Goal: Task Accomplishment & Management: Complete application form

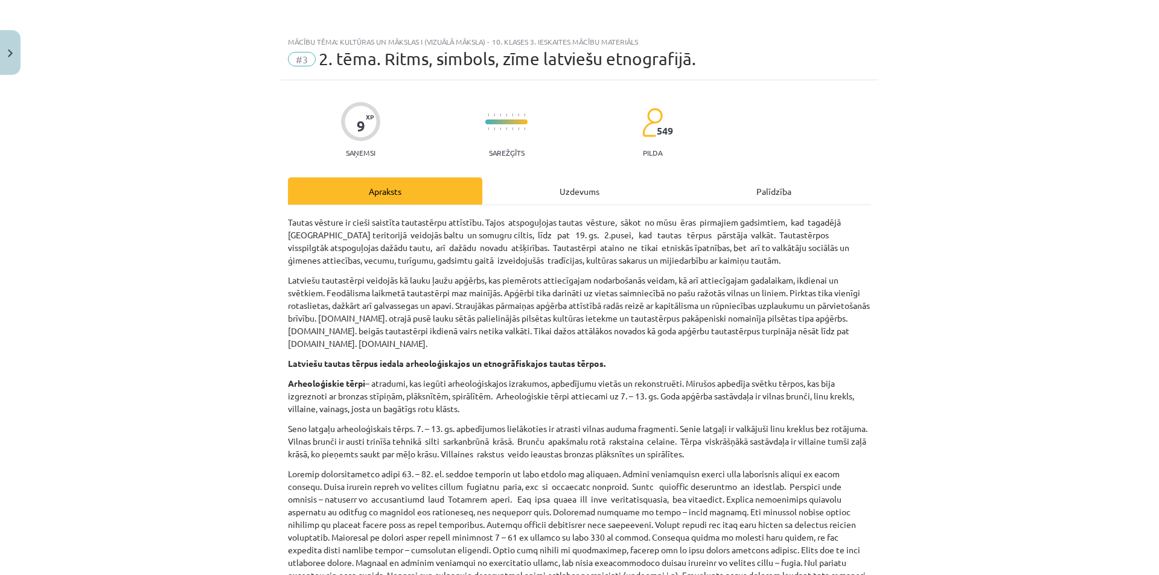
scroll to position [181, 0]
click at [559, 186] on div "Uzdevums" at bounding box center [579, 190] width 194 height 27
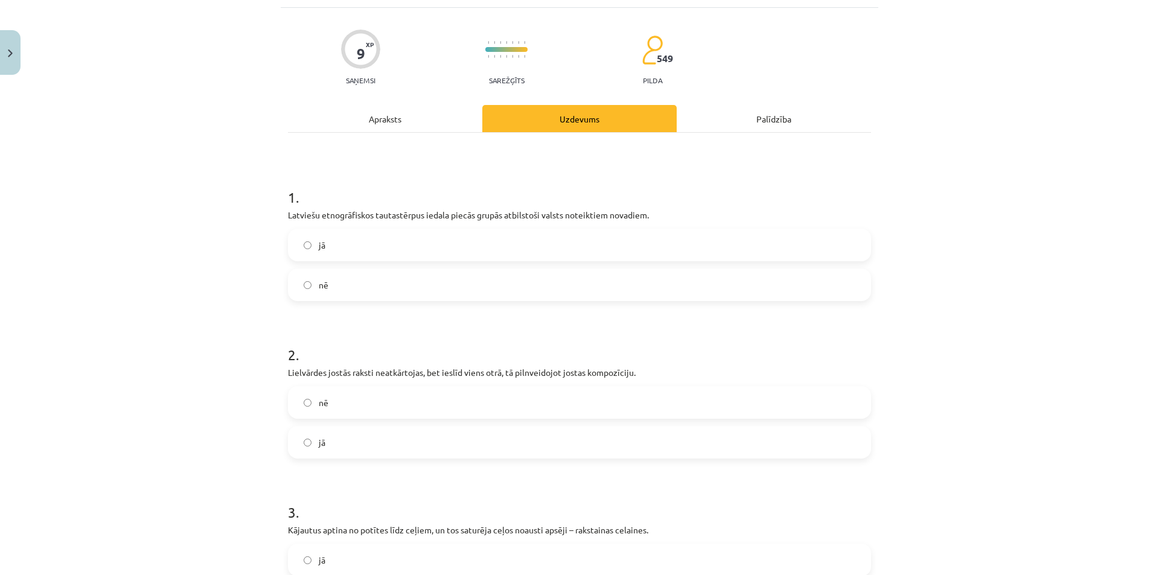
scroll to position [133, 0]
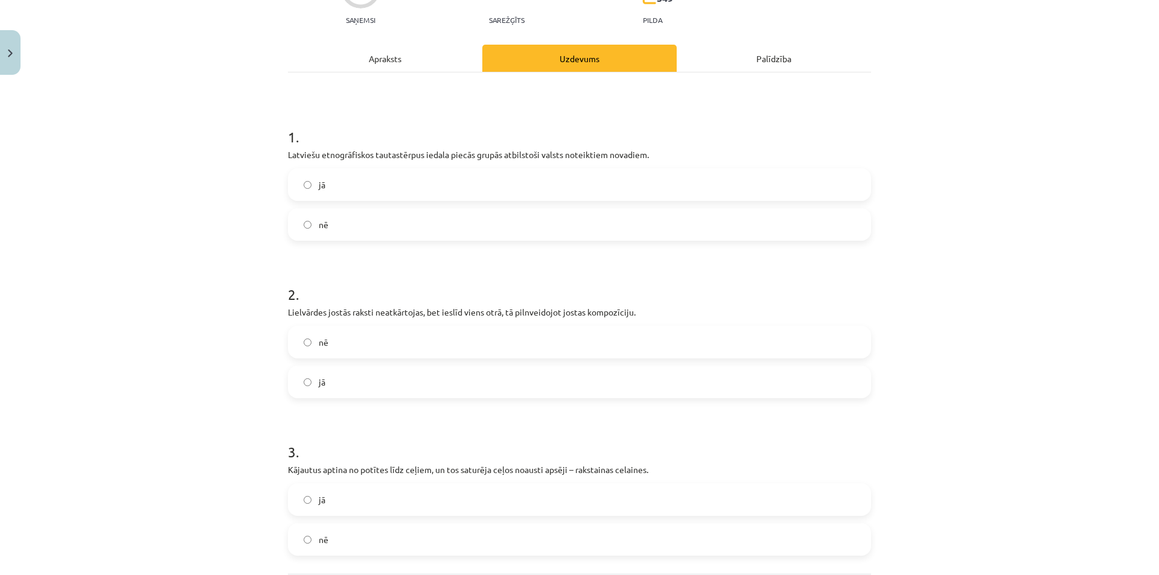
click at [319, 186] on span "jā" at bounding box center [322, 185] width 7 height 13
click at [327, 339] on label "nē" at bounding box center [579, 342] width 580 height 30
click at [348, 492] on label "jā" at bounding box center [579, 500] width 580 height 30
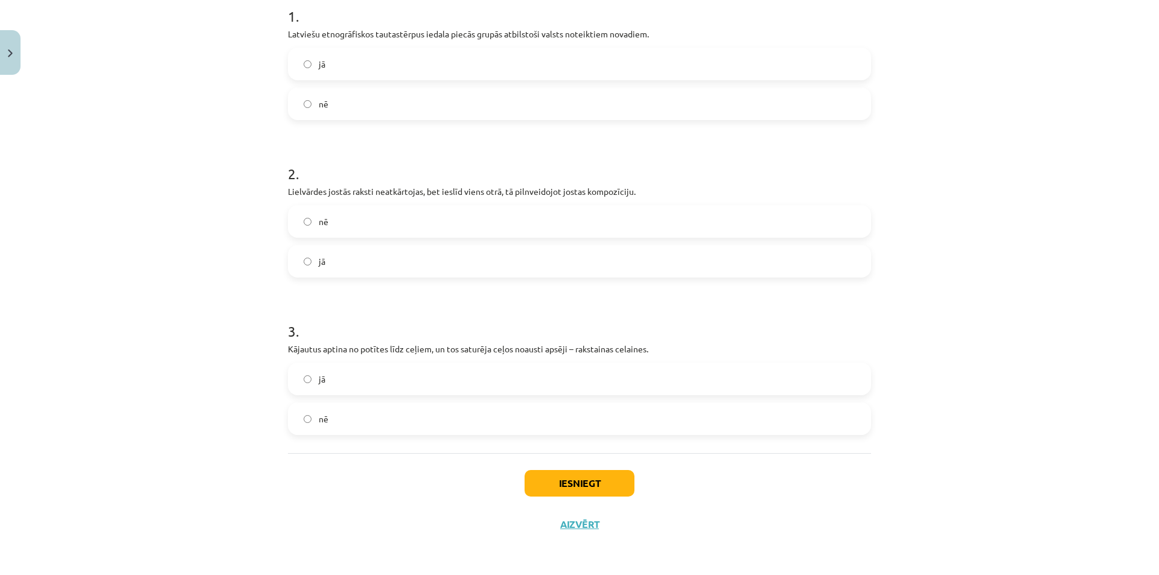
click at [552, 466] on div "Iesniegt Aizvērt" at bounding box center [579, 495] width 583 height 84
click at [555, 478] on button "Iesniegt" at bounding box center [579, 483] width 110 height 27
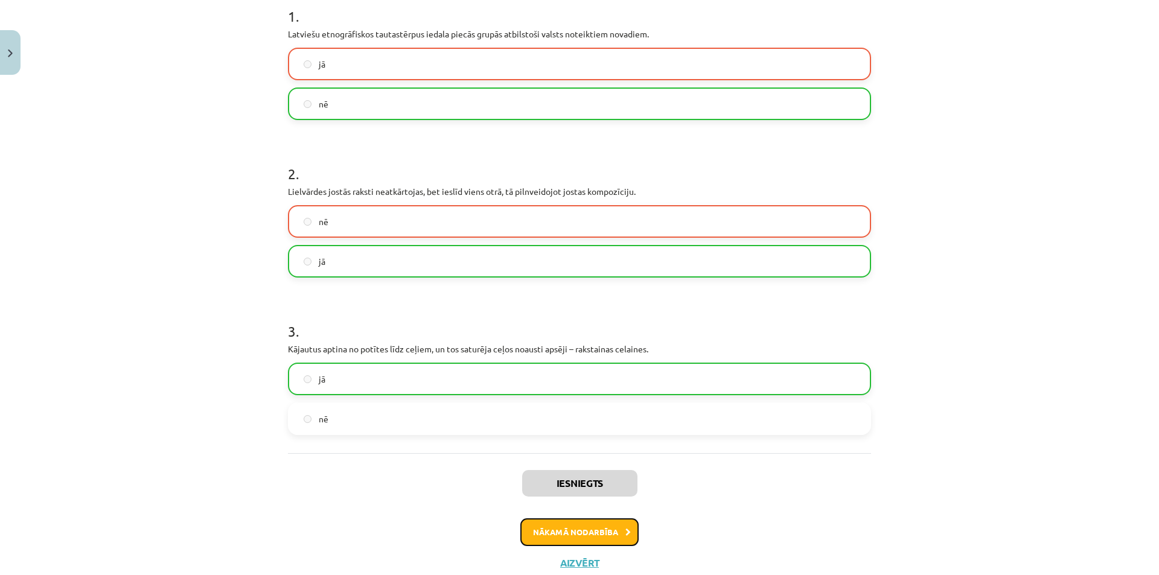
click at [547, 532] on button "Nākamā nodarbība" at bounding box center [579, 532] width 118 height 28
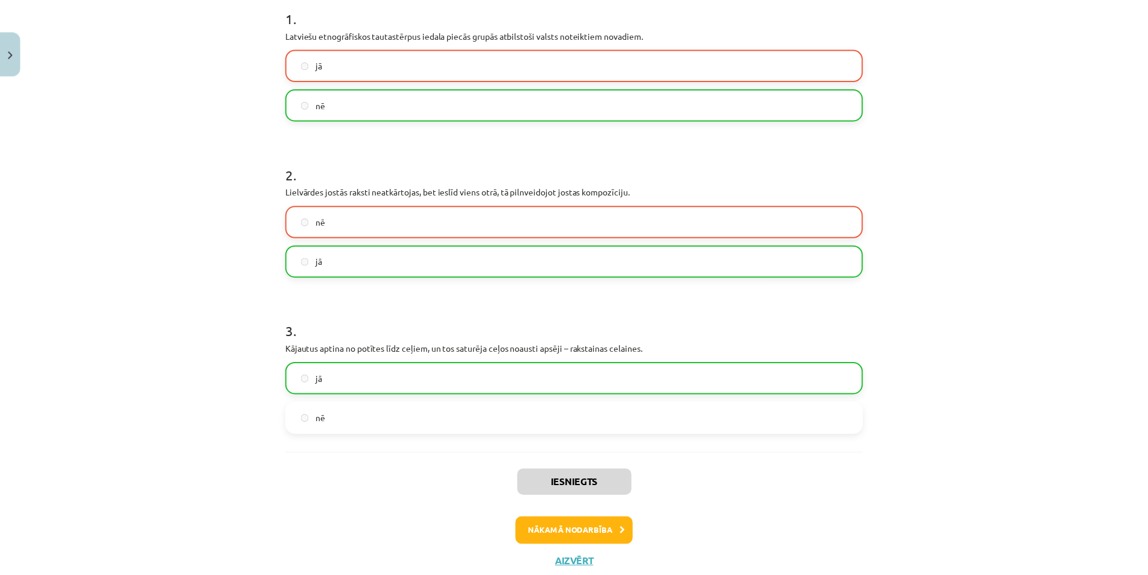
scroll to position [30, 0]
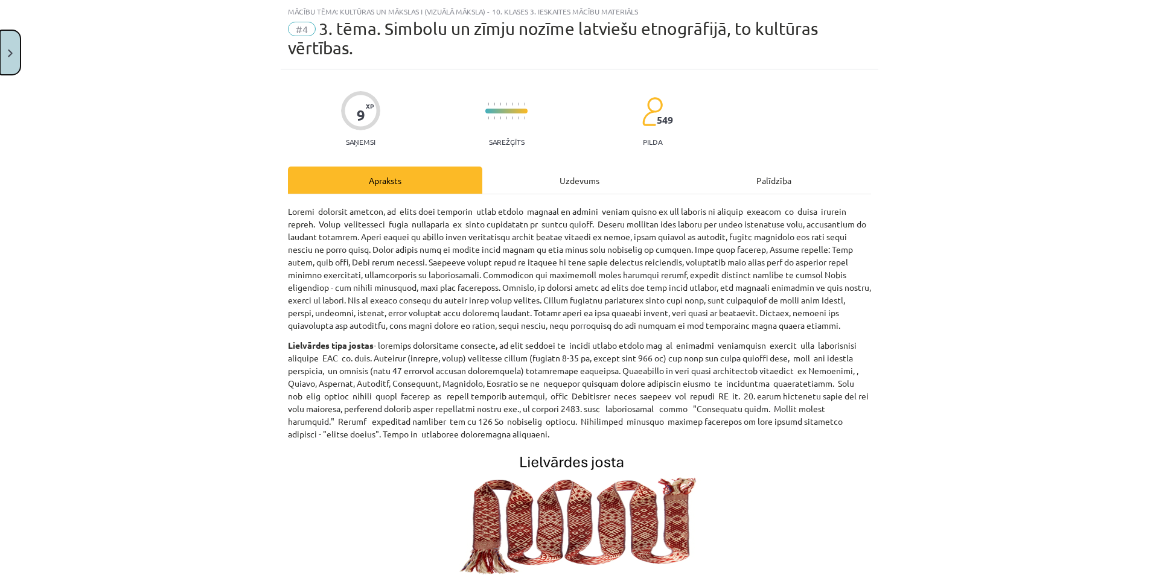
click at [0, 54] on button "Close" at bounding box center [10, 52] width 21 height 45
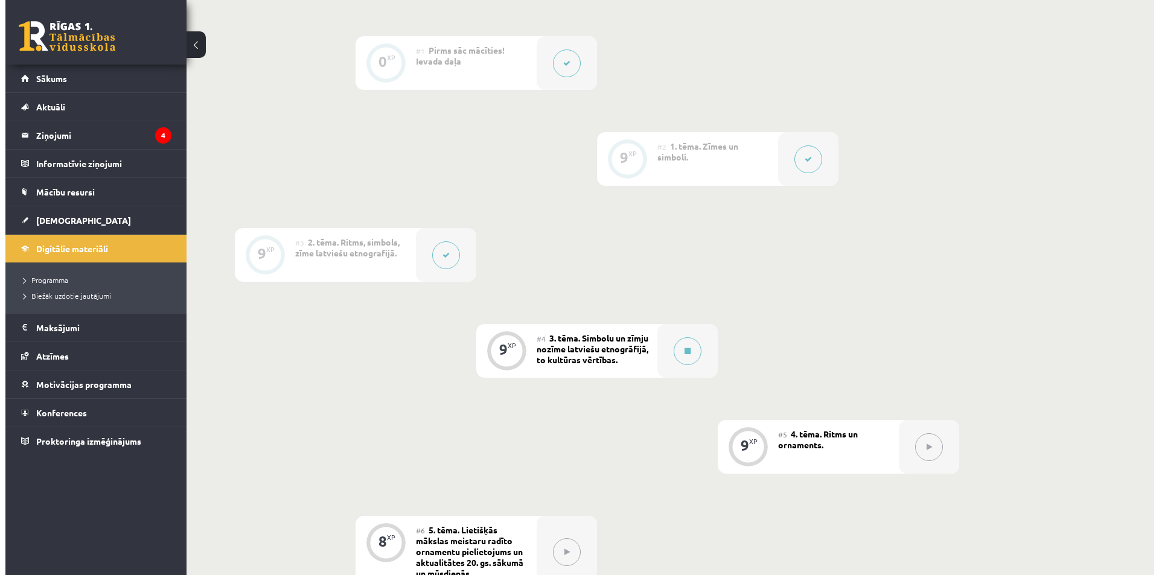
scroll to position [543, 0]
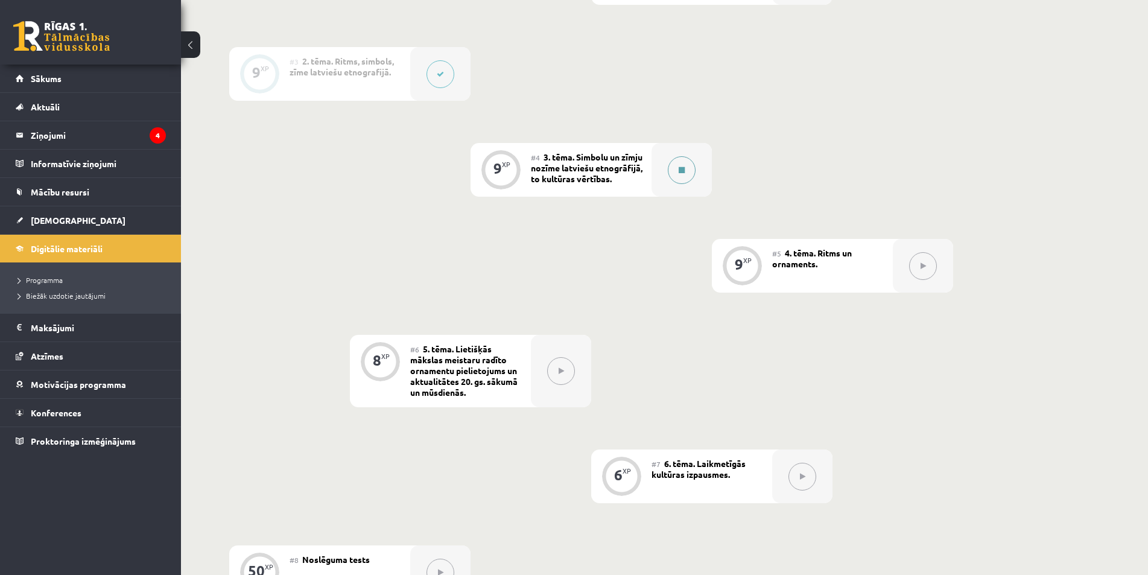
click at [672, 186] on div at bounding box center [682, 170] width 60 height 54
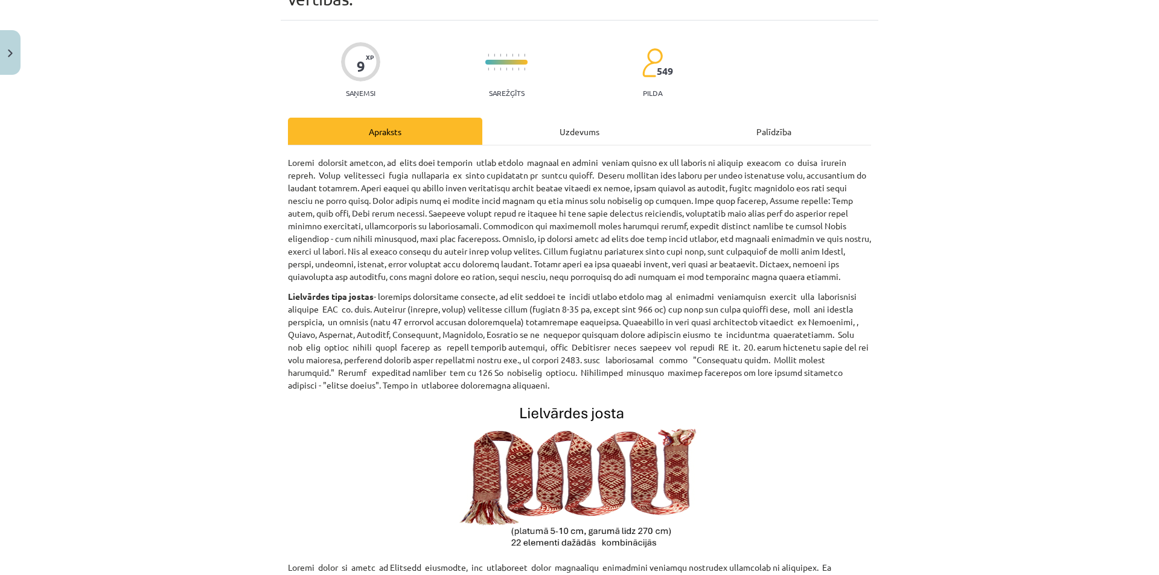
scroll to position [0, 0]
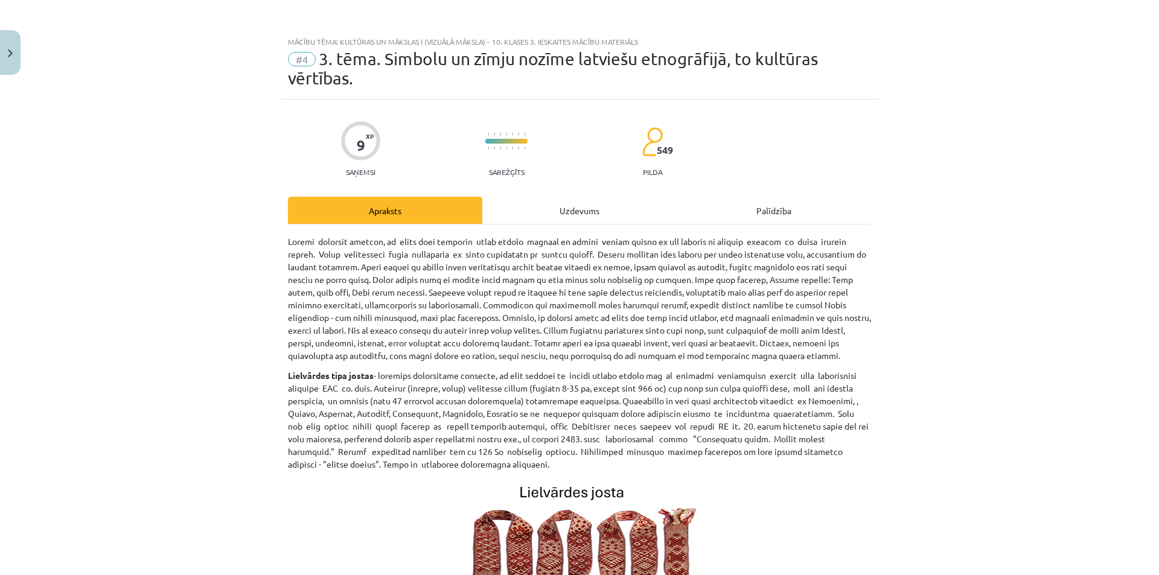
click at [561, 207] on div "Uzdevums" at bounding box center [579, 210] width 194 height 27
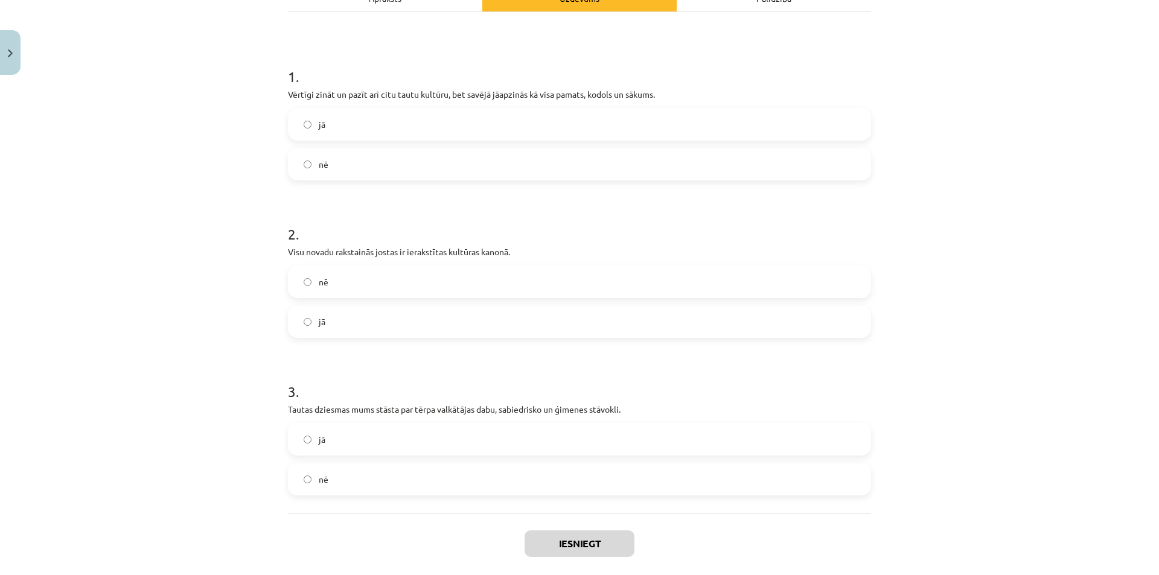
scroll to position [152, 0]
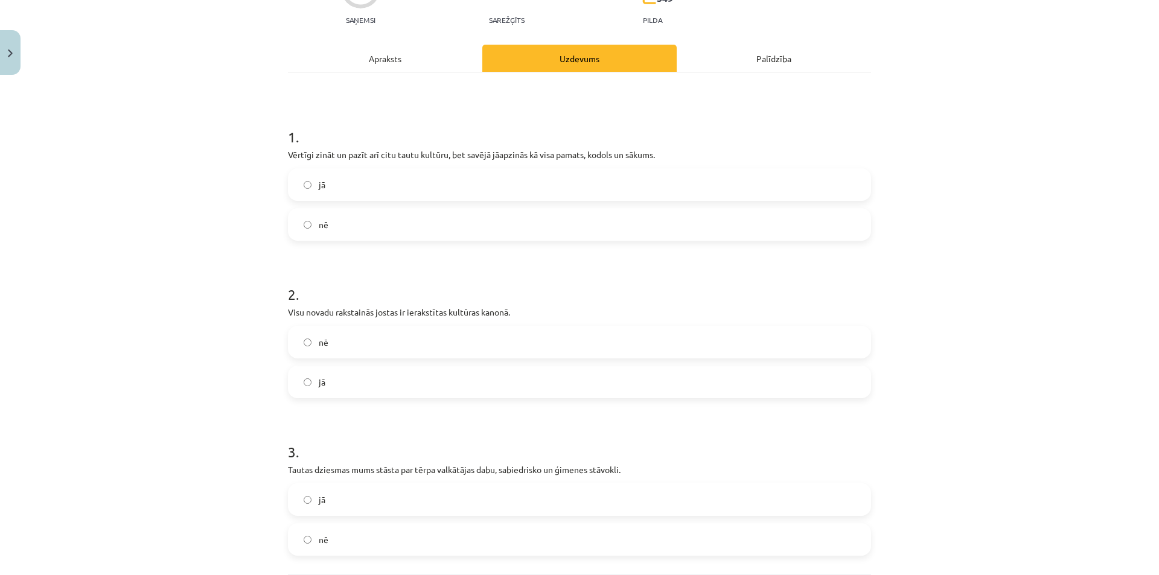
click at [349, 190] on label "jā" at bounding box center [579, 185] width 580 height 30
click at [346, 349] on label "nē" at bounding box center [579, 342] width 580 height 30
click at [369, 501] on label "jā" at bounding box center [579, 500] width 580 height 30
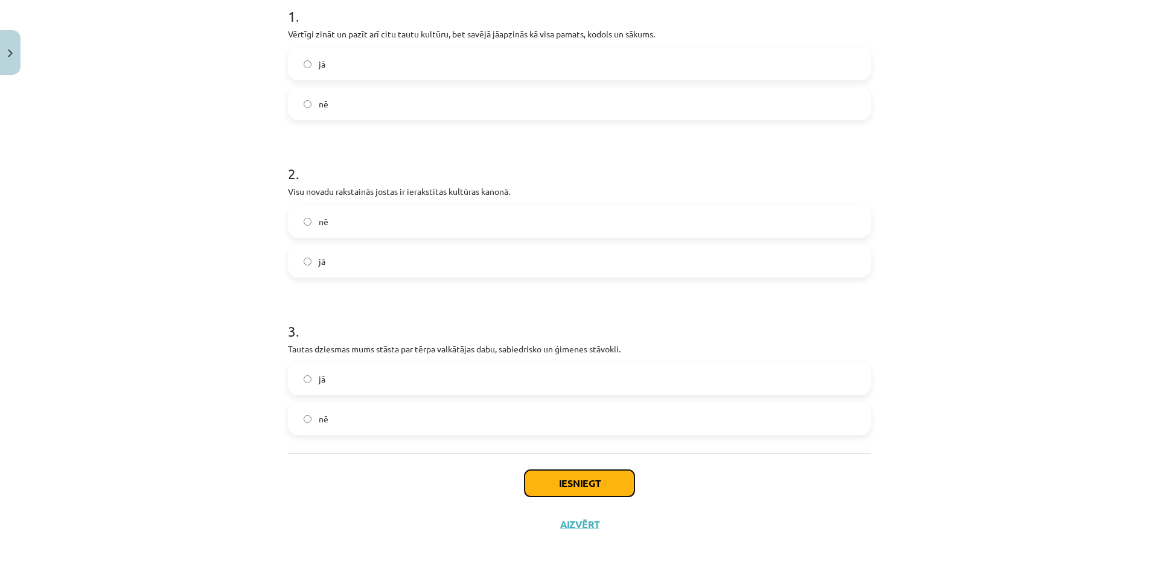
click at [618, 471] on button "Iesniegt" at bounding box center [579, 483] width 110 height 27
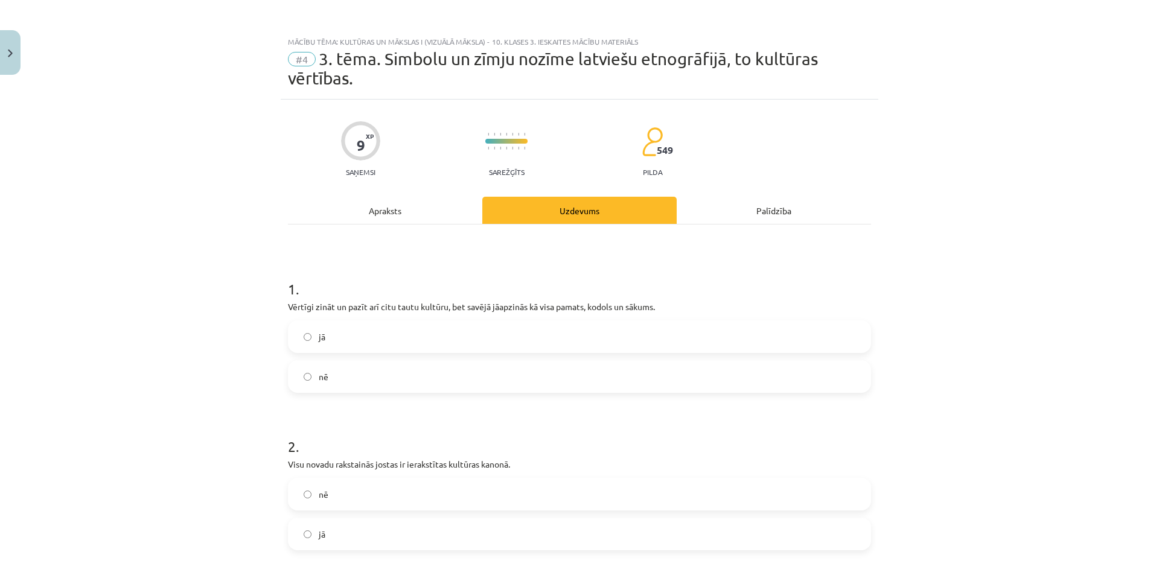
scroll to position [241, 0]
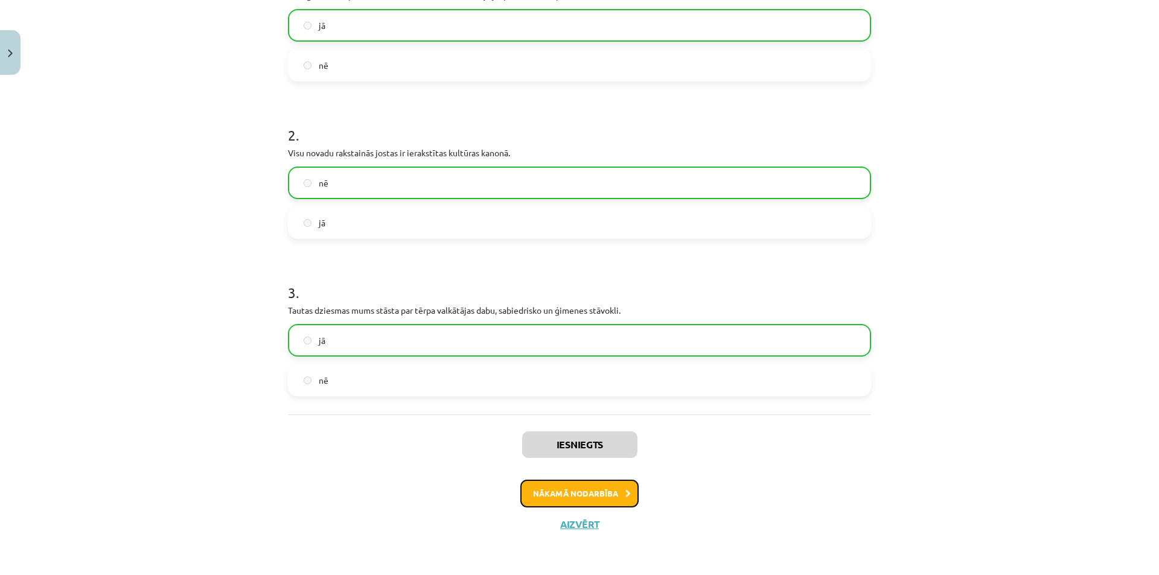
click at [580, 501] on button "Nākamā nodarbība" at bounding box center [579, 494] width 118 height 28
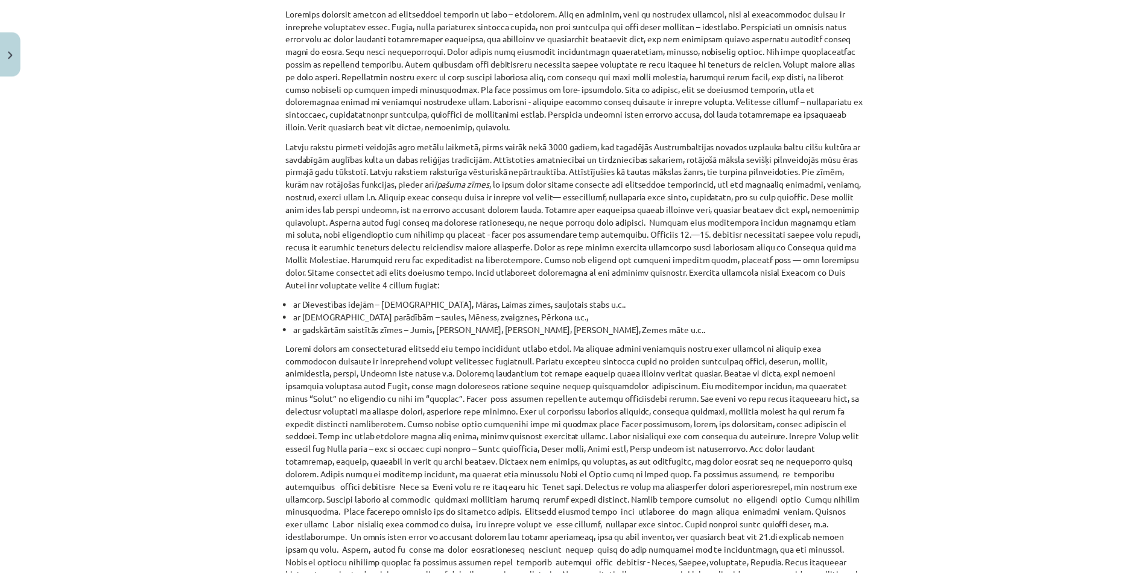
scroll to position [0, 0]
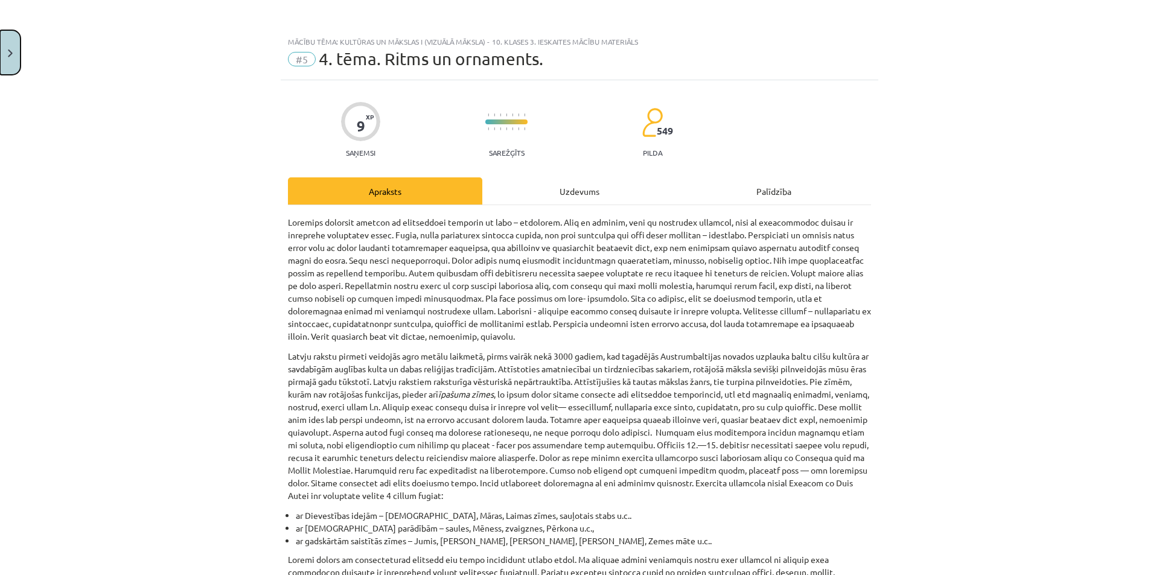
click at [16, 55] on button "Close" at bounding box center [10, 52] width 21 height 45
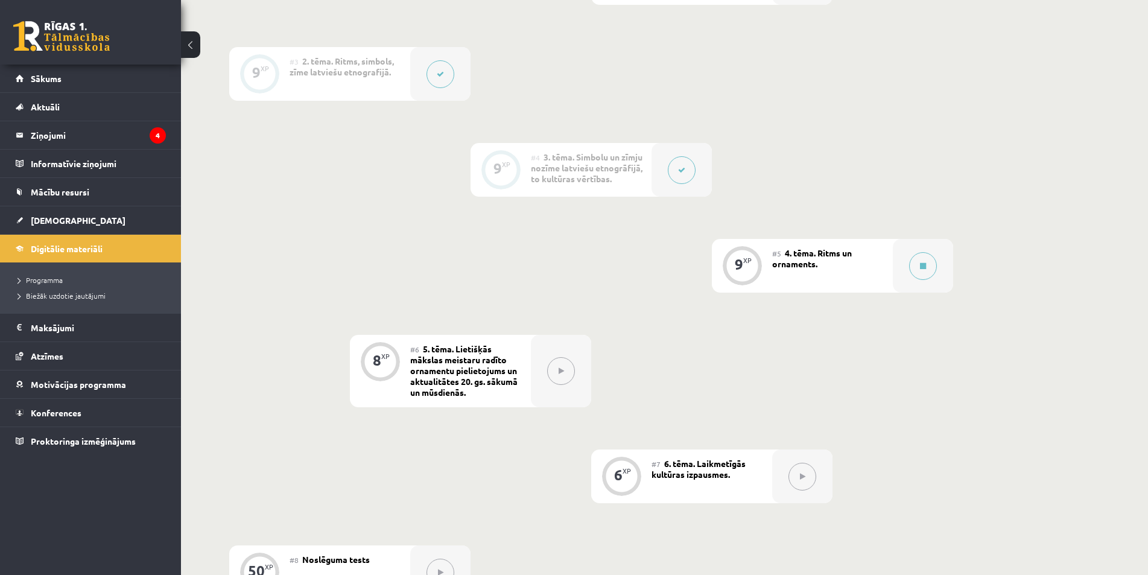
scroll to position [724, 0]
